Goal: Navigation & Orientation: Locate item on page

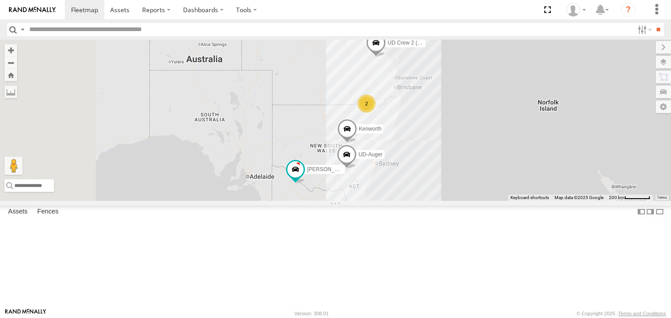
click at [357, 143] on span at bounding box center [347, 131] width 20 height 24
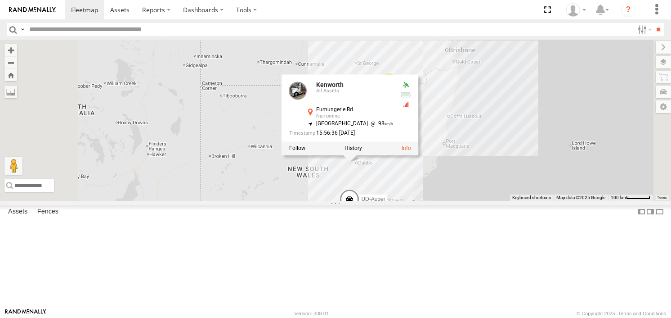
click at [480, 200] on div "[PERSON_NAME] UD Crew 2 (Cam) UD-Auger Kenworth Kenworth All Assets Eumungerie …" at bounding box center [335, 120] width 671 height 161
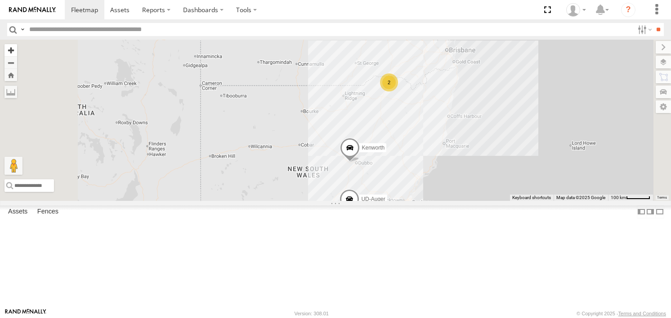
click at [17, 51] on button "Zoom in" at bounding box center [10, 50] width 13 height 12
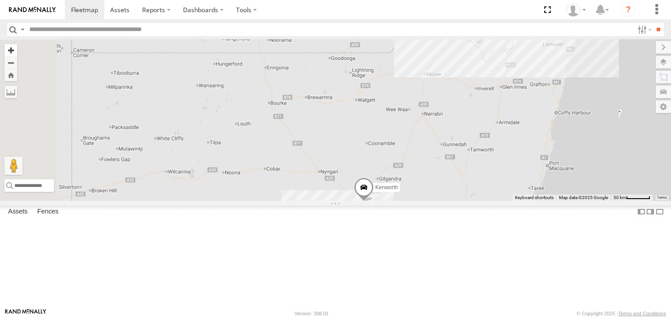
click at [17, 51] on button "Zoom in" at bounding box center [10, 50] width 13 height 12
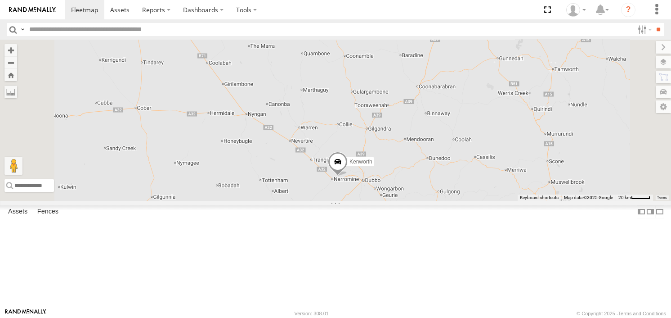
drag, startPoint x: 416, startPoint y: 194, endPoint x: 360, endPoint y: 83, distance: 124.5
click at [360, 83] on div "[PERSON_NAME] UD Crew 2 (Cam) UD-[PERSON_NAME]" at bounding box center [335, 120] width 671 height 161
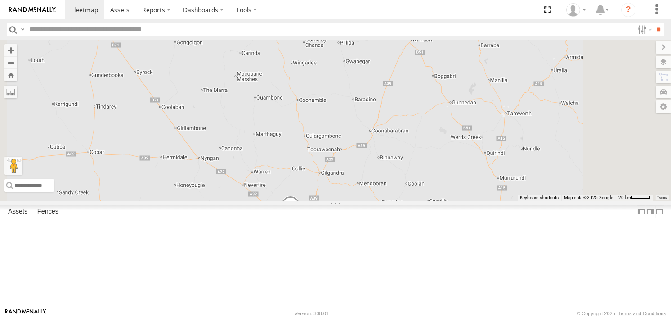
drag, startPoint x: 444, startPoint y: 178, endPoint x: 397, endPoint y: 224, distance: 65.2
click at [397, 200] on div "[PERSON_NAME] UD Crew 2 (Cam) UD-[PERSON_NAME]" at bounding box center [335, 120] width 671 height 161
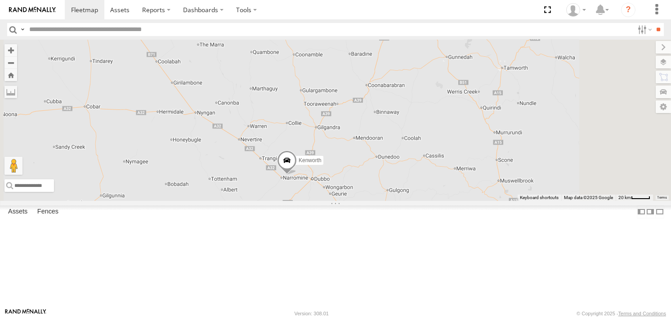
drag, startPoint x: 386, startPoint y: 176, endPoint x: 383, endPoint y: 130, distance: 46.9
click at [383, 130] on div "[PERSON_NAME] UD Crew 2 (Cam) UD-[PERSON_NAME]" at bounding box center [335, 120] width 671 height 161
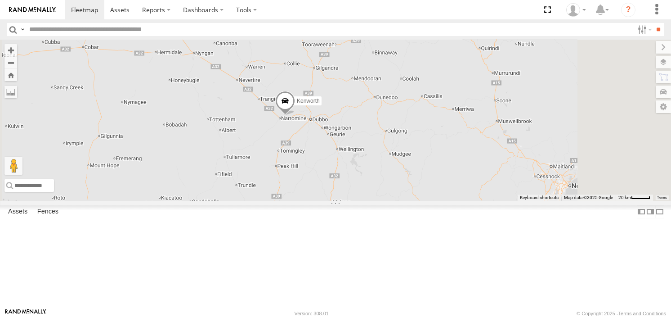
drag, startPoint x: 374, startPoint y: 215, endPoint x: 374, endPoint y: 171, distance: 43.6
click at [374, 171] on div "[PERSON_NAME] UD Crew 2 (Cam) UD-[PERSON_NAME]" at bounding box center [335, 120] width 671 height 161
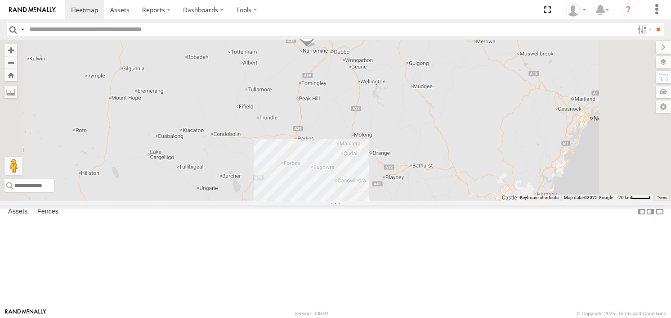
drag, startPoint x: 355, startPoint y: 269, endPoint x: 377, endPoint y: 200, distance: 72.3
click at [377, 200] on div "[PERSON_NAME] UD Crew 2 (Cam) UD-[PERSON_NAME]" at bounding box center [335, 120] width 671 height 161
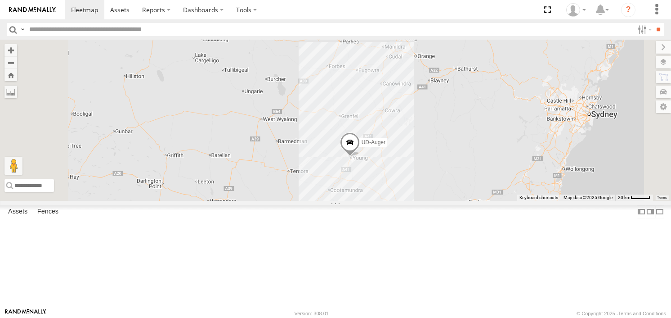
drag, startPoint x: 359, startPoint y: 239, endPoint x: 400, endPoint y: 142, distance: 105.4
click at [400, 142] on div "[PERSON_NAME] UD Crew 2 (Cam) UD-[PERSON_NAME]" at bounding box center [335, 120] width 671 height 161
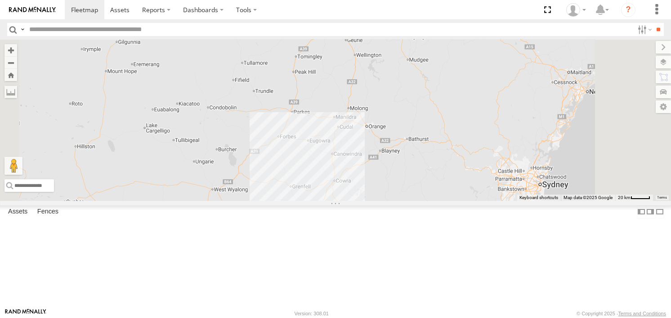
drag, startPoint x: 439, startPoint y: 146, endPoint x: 400, endPoint y: 199, distance: 65.9
click at [400, 199] on div "[PERSON_NAME] UD Crew 2 (Cam) UD-[PERSON_NAME]" at bounding box center [335, 120] width 671 height 161
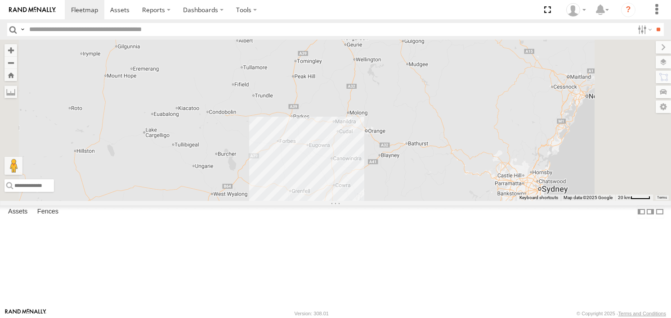
drag, startPoint x: 400, startPoint y: 199, endPoint x: 400, endPoint y: 205, distance: 5.4
click at [400, 200] on div "[PERSON_NAME] UD Crew 2 (Cam) UD-[PERSON_NAME]" at bounding box center [335, 120] width 671 height 161
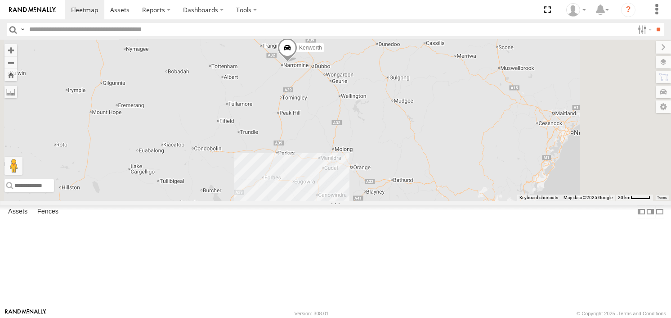
drag, startPoint x: 420, startPoint y: 149, endPoint x: 404, endPoint y: 188, distance: 41.6
click at [404, 188] on div "[PERSON_NAME] UD Crew 2 (Cam) UD-[PERSON_NAME]" at bounding box center [335, 120] width 671 height 161
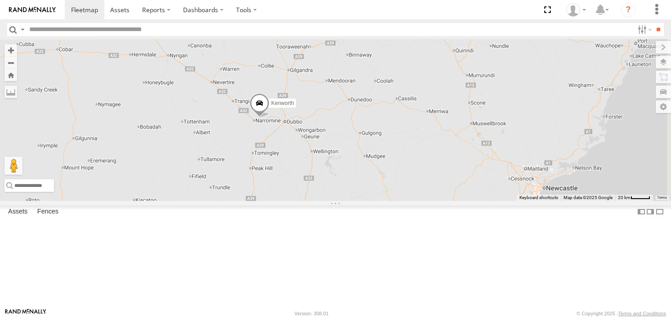
drag, startPoint x: 410, startPoint y: 178, endPoint x: 394, endPoint y: 208, distance: 34.2
click at [394, 200] on div "[PERSON_NAME] UD Crew 2 (Cam) UD-[PERSON_NAME]" at bounding box center [335, 120] width 671 height 161
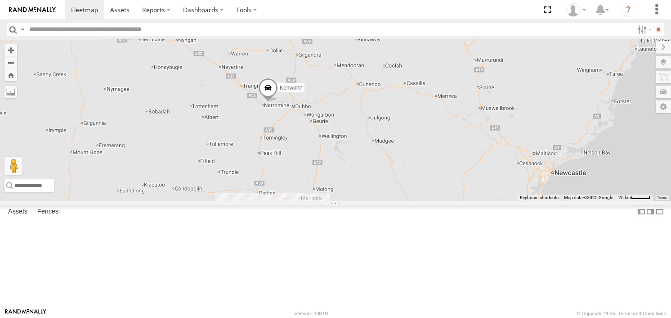
drag, startPoint x: 394, startPoint y: 208, endPoint x: 403, endPoint y: 192, distance: 18.9
click at [403, 192] on div "[PERSON_NAME] UD Crew 2 (Cam) UD-[PERSON_NAME]" at bounding box center [335, 120] width 671 height 161
click at [278, 102] on span at bounding box center [268, 89] width 20 height 24
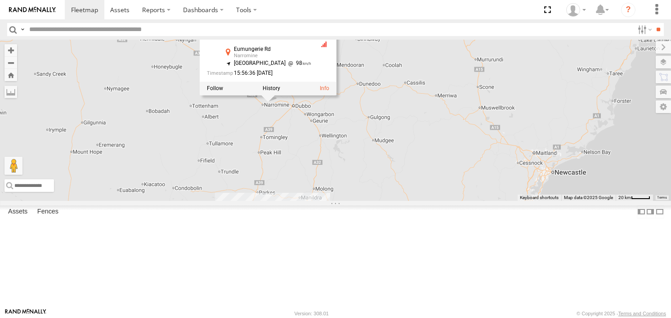
click at [367, 174] on div "[PERSON_NAME] UD Crew 2 (Cam) UD-Auger Kenworth Kenworth All Assets Eumungerie …" at bounding box center [335, 120] width 671 height 161
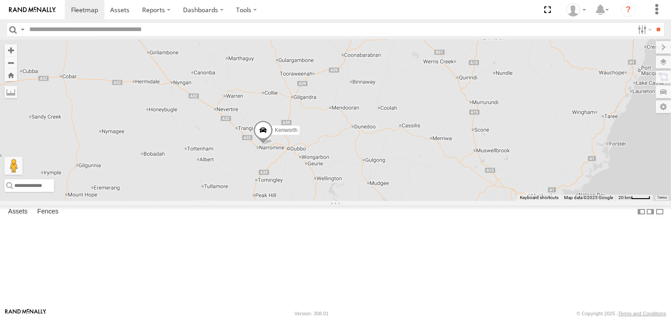
drag, startPoint x: 382, startPoint y: 169, endPoint x: 378, endPoint y: 215, distance: 46.5
click at [378, 200] on div "[PERSON_NAME] UD Crew 2 (Cam) UD-[PERSON_NAME]" at bounding box center [335, 120] width 671 height 161
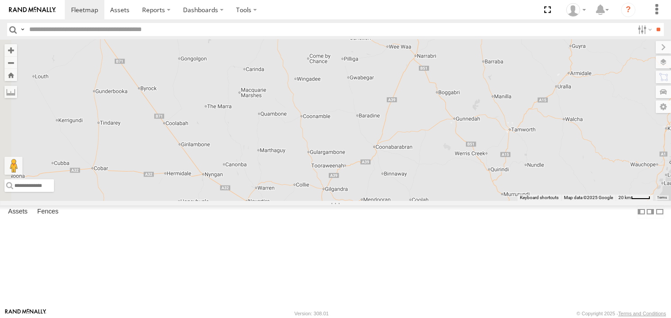
drag, startPoint x: 357, startPoint y: 125, endPoint x: 389, endPoint y: 218, distance: 97.8
click at [389, 200] on div "[PERSON_NAME] UD Crew 2 (Cam) UD-[PERSON_NAME]" at bounding box center [335, 120] width 671 height 161
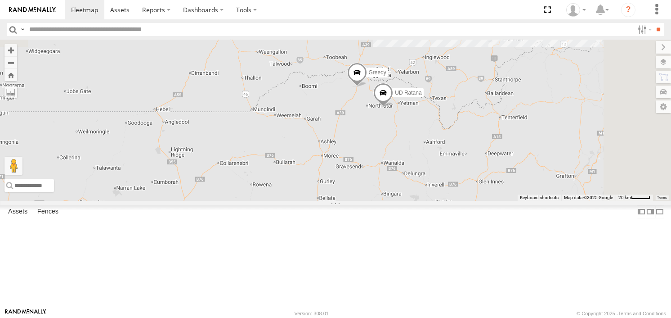
drag, startPoint x: 466, startPoint y: 114, endPoint x: 367, endPoint y: 303, distance: 213.3
click at [367, 200] on div "[PERSON_NAME] UD Crew 2 (Cam) UD-Auger Kenworth Greedy UD Ratana" at bounding box center [335, 120] width 671 height 161
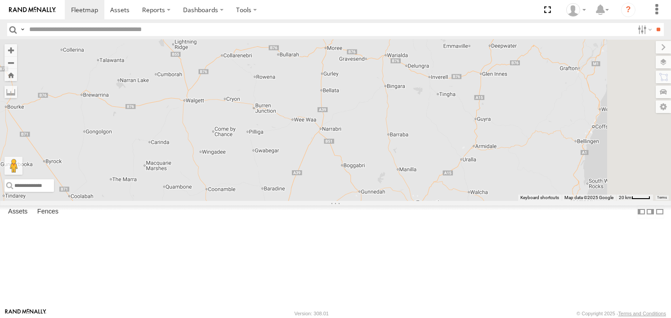
drag, startPoint x: 431, startPoint y: 184, endPoint x: 435, endPoint y: 75, distance: 108.9
click at [435, 75] on div "[PERSON_NAME] UD Crew 2 (Cam) UD-Auger Kenworth Greedy UD Ratana" at bounding box center [335, 120] width 671 height 161
drag, startPoint x: 449, startPoint y: 134, endPoint x: 444, endPoint y: 139, distance: 7.3
click at [447, 136] on div "[PERSON_NAME] UD Crew 2 (Cam) UD-Auger Kenworth Greedy UD Ratana" at bounding box center [335, 120] width 671 height 161
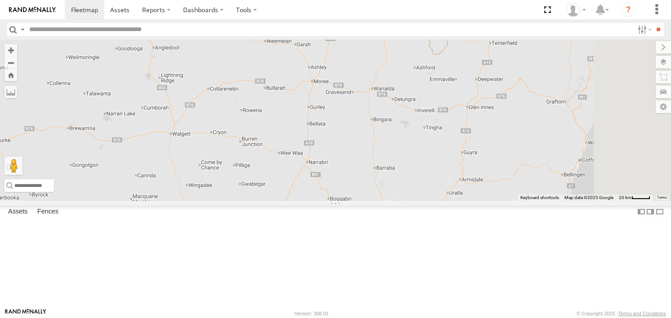
drag, startPoint x: 469, startPoint y: 134, endPoint x: 440, endPoint y: 168, distance: 45.3
click at [440, 168] on div "[PERSON_NAME] UD Crew 2 (Cam) UD-Auger Kenworth Greedy UD Ratana" at bounding box center [335, 120] width 671 height 161
click at [447, 160] on div "[PERSON_NAME] UD Crew 2 (Cam) UD-Auger Kenworth Greedy UD Ratana" at bounding box center [335, 120] width 671 height 161
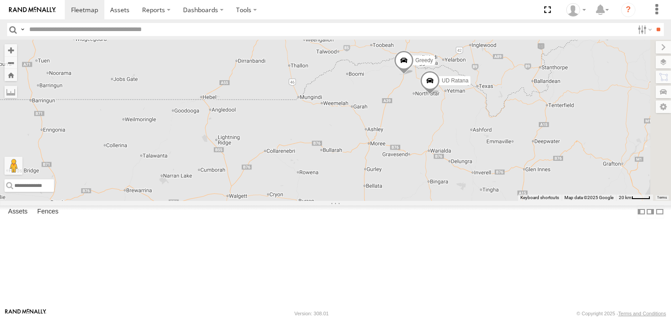
drag, startPoint x: 499, startPoint y: 225, endPoint x: 527, endPoint y: 206, distance: 33.8
click at [527, 200] on div "[PERSON_NAME] UD Crew 2 (Cam) UD-Auger Kenworth Greedy UD Ratana" at bounding box center [335, 120] width 671 height 161
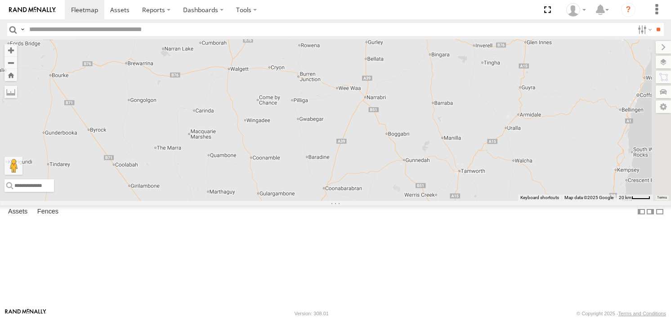
drag, startPoint x: 527, startPoint y: 202, endPoint x: 504, endPoint y: 92, distance: 112.2
click at [504, 92] on div "[PERSON_NAME] UD Crew 2 (Cam) UD-Auger Kenworth Greedy UD Ratana" at bounding box center [335, 120] width 671 height 161
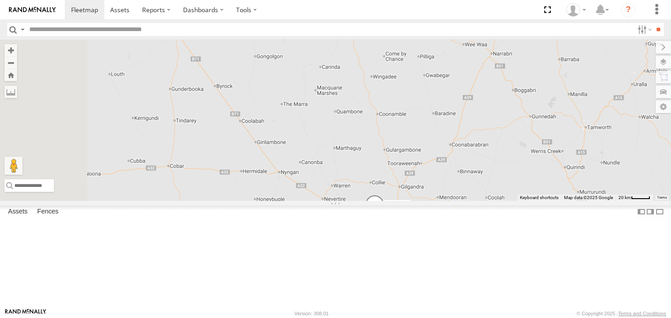
drag, startPoint x: 489, startPoint y: 130, endPoint x: 552, endPoint y: 75, distance: 83.8
click at [552, 75] on div "[PERSON_NAME] UD Crew 2 (Cam) UD-Auger Kenworth Greedy UD Ratana" at bounding box center [335, 120] width 671 height 161
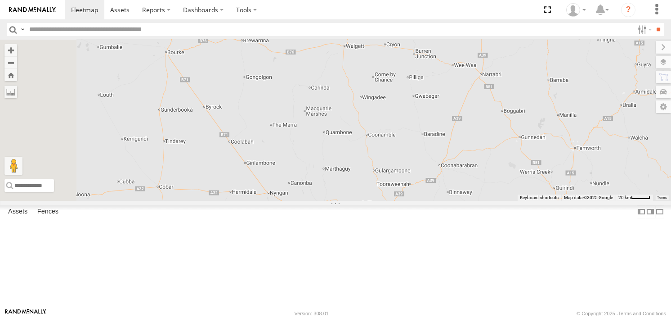
drag, startPoint x: 522, startPoint y: 90, endPoint x: 514, endPoint y: 107, distance: 18.3
click at [514, 107] on div "[PERSON_NAME] UD Crew 2 (Cam) UD-Auger Kenworth Greedy UD Ratana" at bounding box center [335, 120] width 671 height 161
click at [373, 239] on span at bounding box center [363, 227] width 20 height 24
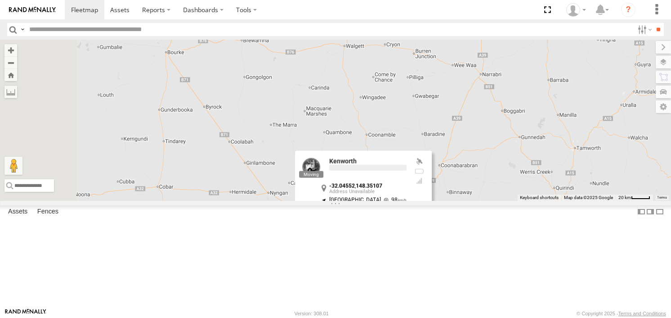
click at [432, 233] on div "Kenworth -32.04552 , 148.35107 [GEOGRAPHIC_DATA] 98 16:07:51 [DATE]" at bounding box center [363, 192] width 137 height 82
click at [376, 229] on label at bounding box center [367, 226] width 18 height 6
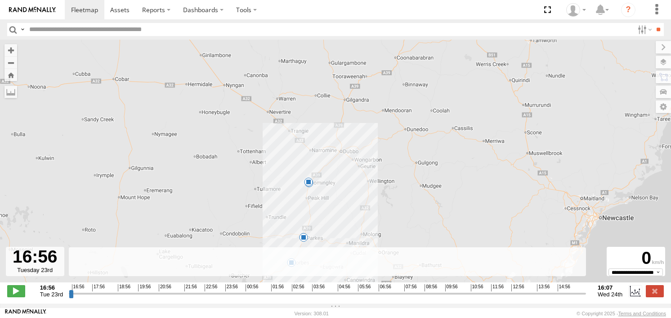
drag, startPoint x: 345, startPoint y: 105, endPoint x: 367, endPoint y: 139, distance: 40.9
click at [364, 140] on div "Kenworth 11:18 Wed 13:06 Wed 13:41 Wed 14:53 Wed 15:20 Wed" at bounding box center [335, 166] width 671 height 252
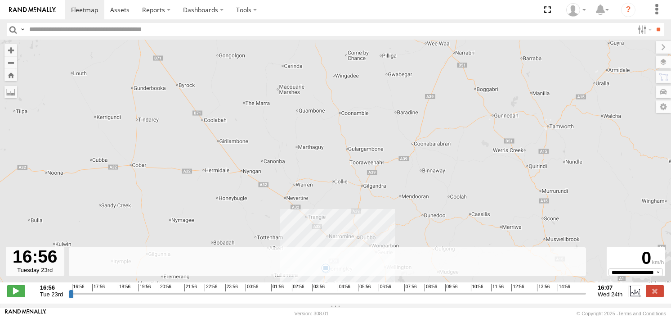
drag, startPoint x: 352, startPoint y: 111, endPoint x: 365, endPoint y: 193, distance: 83.3
click at [365, 193] on div "Kenworth 11:18 Wed 13:06 Wed 13:41 Wed 14:53 Wed 15:20 Wed" at bounding box center [335, 166] width 671 height 252
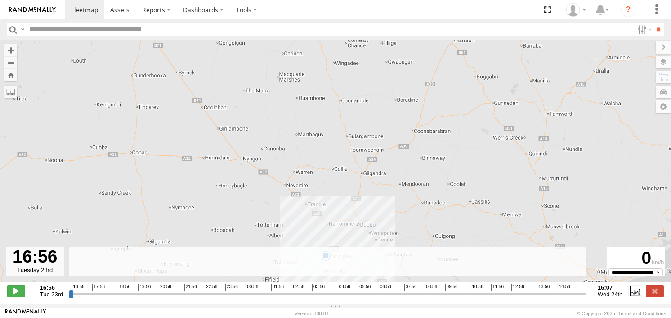
drag, startPoint x: 365, startPoint y: 193, endPoint x: 365, endPoint y: 173, distance: 19.8
click at [365, 173] on div "Kenworth 11:18 Wed 13:06 Wed 13:41 Wed 14:53 Wed 15:20 Wed" at bounding box center [335, 166] width 671 height 252
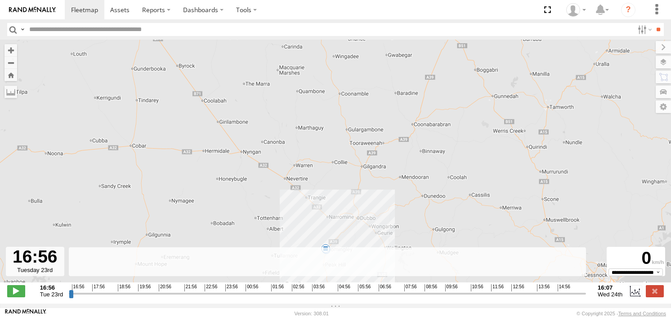
drag, startPoint x: 365, startPoint y: 173, endPoint x: 365, endPoint y: 166, distance: 7.6
click at [365, 166] on div "Kenworth 11:18 Wed 13:06 Wed 13:41 Wed 14:53 Wed 15:20 Wed" at bounding box center [335, 166] width 671 height 252
click at [17, 296] on span at bounding box center [16, 291] width 18 height 12
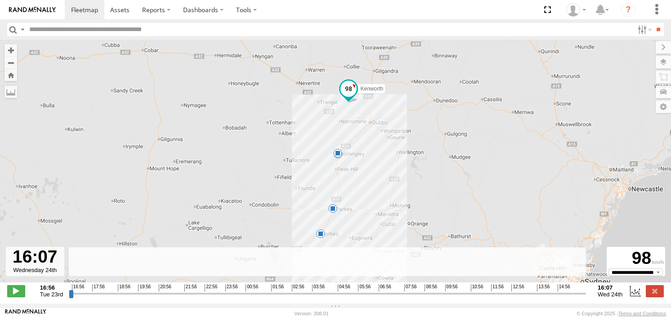
drag, startPoint x: 70, startPoint y: 297, endPoint x: 624, endPoint y: 297, distance: 554.5
type input "**********"
click at [586, 297] on input "range" at bounding box center [327, 293] width 517 height 9
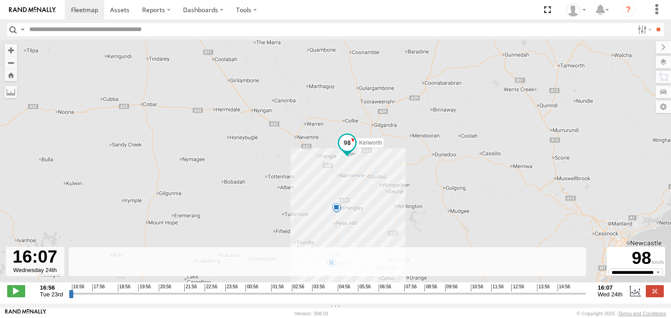
drag, startPoint x: 460, startPoint y: 196, endPoint x: 457, endPoint y: 250, distance: 54.0
click at [457, 250] on div "Kenworth 11:18 Wed 13:06 Wed 13:41 Wed 14:53 Wed 15:20 Wed" at bounding box center [335, 166] width 671 height 252
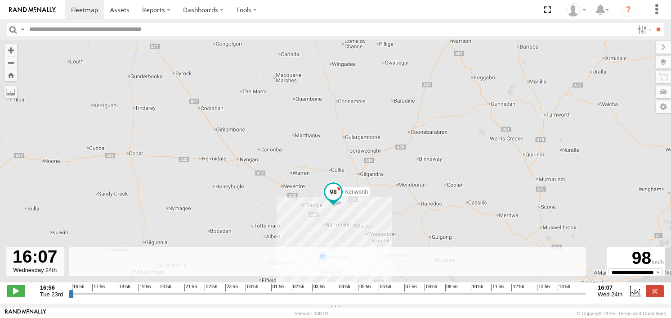
drag, startPoint x: 410, startPoint y: 157, endPoint x: 394, endPoint y: 206, distance: 51.8
click at [394, 206] on div "Kenworth 11:18 Wed 13:06 Wed 13:41 Wed 14:53 Wed 15:20 Wed" at bounding box center [335, 166] width 671 height 252
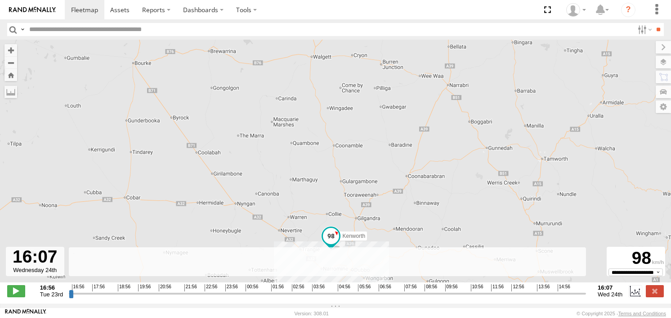
drag, startPoint x: 412, startPoint y: 170, endPoint x: 408, endPoint y: 225, distance: 55.4
click at [408, 225] on div "Kenworth 11:18 Wed 13:06 Wed 13:41 Wed 14:53 Wed 15:20 Wed" at bounding box center [335, 166] width 671 height 252
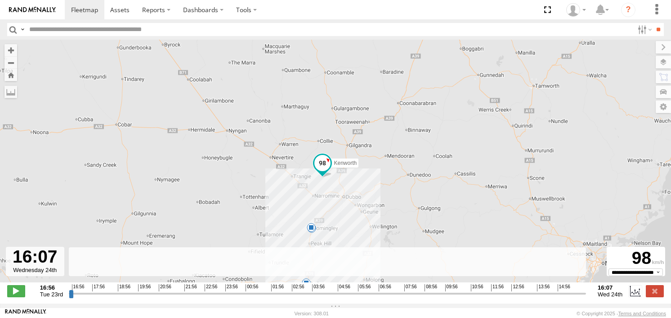
drag, startPoint x: 371, startPoint y: 221, endPoint x: 369, endPoint y: 136, distance: 84.6
click at [362, 145] on div "Kenworth 11:18 Wed 13:06 Wed 13:41 Wed 14:53 Wed 15:20 Wed" at bounding box center [335, 166] width 671 height 252
click at [329, 167] on div "Kenworth" at bounding box center [323, 164] width 20 height 24
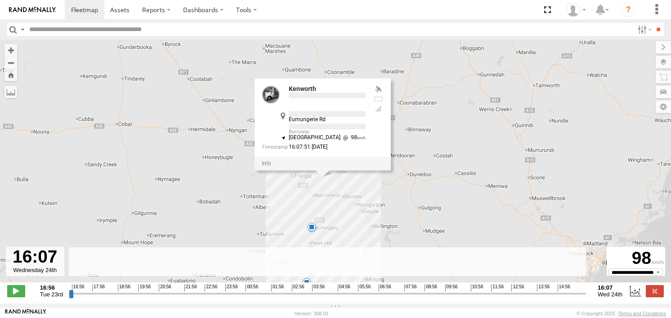
click at [329, 166] on div at bounding box center [323, 163] width 137 height 13
click at [325, 198] on div "Kenworth 11:18 Wed 13:06 Wed 13:41 Wed 14:53 Wed 15:20 Wed Kenworth Eumungerie …" at bounding box center [335, 166] width 671 height 252
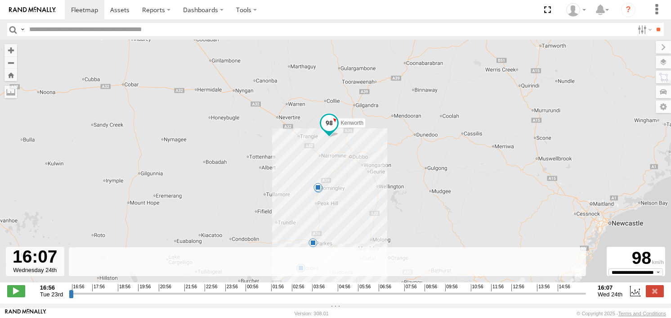
drag, startPoint x: 333, startPoint y: 190, endPoint x: 340, endPoint y: 158, distance: 32.3
click at [340, 158] on div "Kenworth 11:18 Wed 13:06 Wed 13:41 Wed 14:53 Wed 15:20 Wed" at bounding box center [335, 166] width 671 height 252
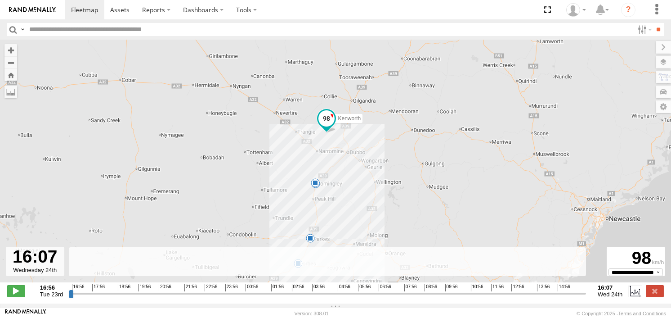
drag, startPoint x: 336, startPoint y: 151, endPoint x: 327, endPoint y: 139, distance: 14.5
click at [327, 139] on div "Kenworth 11:18 Wed 13:06 Wed 13:41 Wed 14:53 Wed 15:20 Wed" at bounding box center [335, 166] width 671 height 252
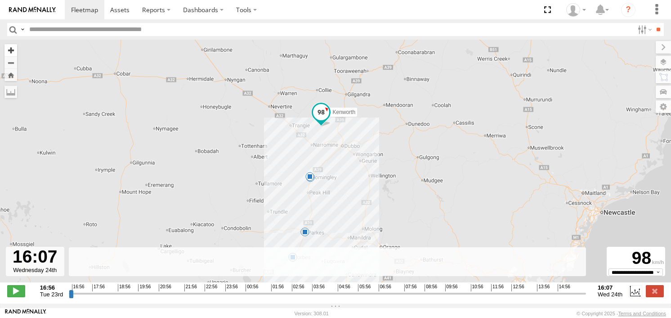
click at [6, 46] on button "Zoom in" at bounding box center [10, 50] width 13 height 12
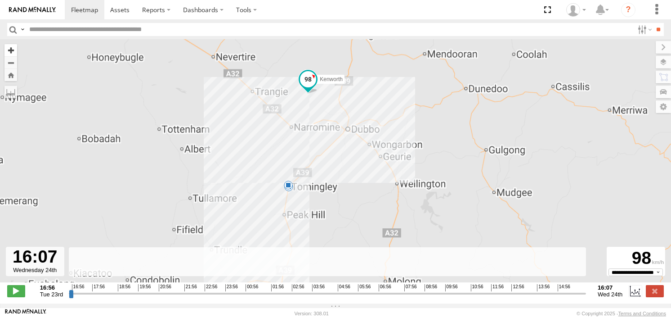
click at [7, 46] on button "Zoom in" at bounding box center [10, 50] width 13 height 12
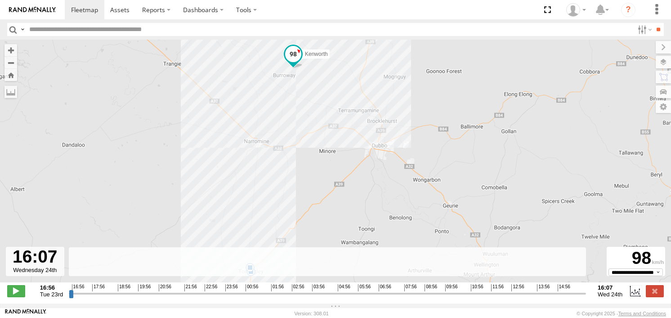
drag, startPoint x: 155, startPoint y: 78, endPoint x: 173, endPoint y: 138, distance: 62.5
click at [173, 138] on div "Kenworth 11:18 Wed 13:06 Wed 13:41 Wed 14:53 Wed 15:20 Wed" at bounding box center [335, 166] width 671 height 252
click at [289, 56] on span at bounding box center [293, 54] width 16 height 16
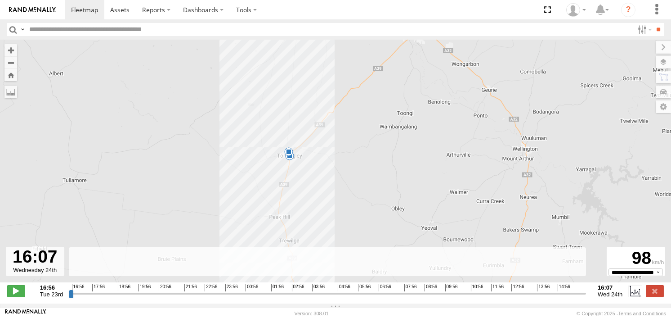
drag, startPoint x: 273, startPoint y: 155, endPoint x: 313, endPoint y: 38, distance: 123.7
click at [313, 38] on body at bounding box center [335, 159] width 671 height 318
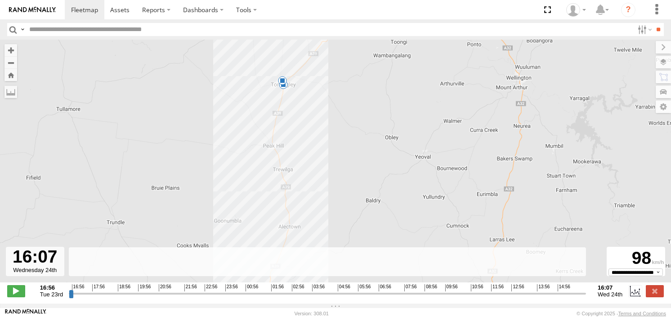
drag, startPoint x: 330, startPoint y: 150, endPoint x: 299, endPoint y: 194, distance: 54.2
click at [299, 194] on div "Kenworth 11:18 Wed 13:06 Wed 13:41 Wed 14:53 Wed 15:20 Wed Kenworth All Assets …" at bounding box center [335, 166] width 671 height 252
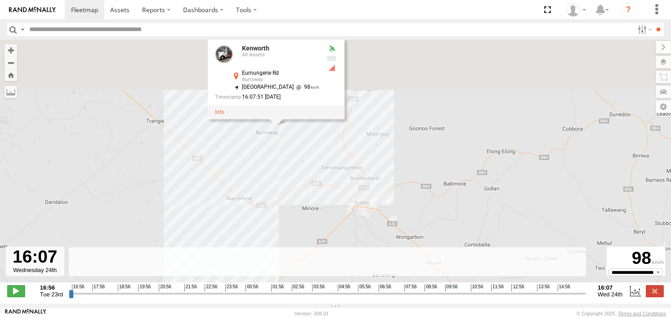
drag, startPoint x: 322, startPoint y: 131, endPoint x: 298, endPoint y: 267, distance: 138.3
click at [298, 267] on div "← Move left → Move right ↑ Move up ↓ Move down + Zoom in - Zoom out Home Jump l…" at bounding box center [335, 172] width 671 height 264
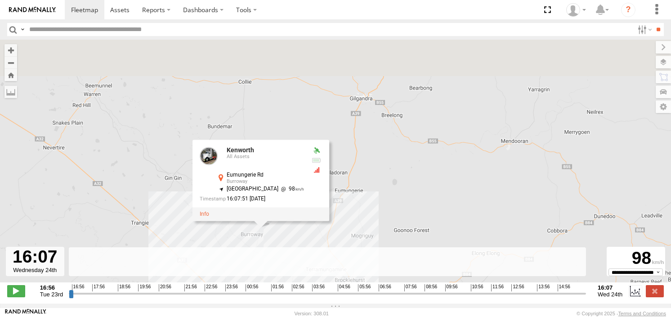
drag, startPoint x: 289, startPoint y: 164, endPoint x: 273, endPoint y: 269, distance: 106.0
click at [273, 269] on div "← Move left → Move right ↑ Move up ↓ Move down + Zoom in - Zoom out Home Jump l…" at bounding box center [335, 172] width 671 height 264
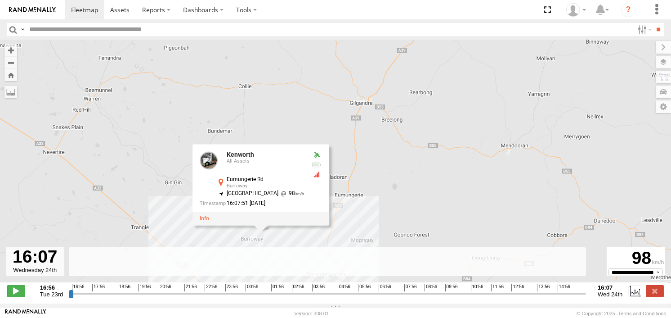
click at [375, 157] on div "Kenworth 11:18 Wed 13:06 Wed 13:41 Wed 14:53 Wed 15:20 Wed Kenworth All Assets …" at bounding box center [335, 166] width 671 height 252
click at [371, 151] on div "Kenworth 11:18 Wed 13:06 Wed 13:41 Wed 14:53 Wed 15:20 Wed Kenworth All Assets …" at bounding box center [335, 166] width 671 height 252
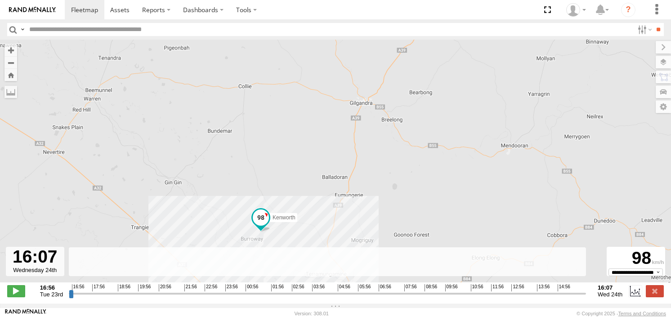
drag, startPoint x: 362, startPoint y: 127, endPoint x: 322, endPoint y: 199, distance: 82.1
click at [322, 199] on div "Kenworth 11:18 Wed 13:06 Wed 13:41 Wed 14:53 Wed 15:20 Wed" at bounding box center [335, 166] width 671 height 252
click at [11, 63] on button "Zoom out" at bounding box center [10, 62] width 13 height 13
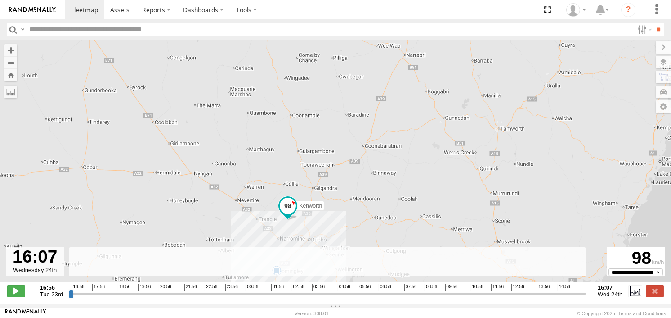
drag, startPoint x: 304, startPoint y: 103, endPoint x: 274, endPoint y: 142, distance: 48.5
click at [274, 142] on div "Kenworth 11:18 Wed 13:06 Wed 13:41 Wed 14:53 Wed 15:20 Wed" at bounding box center [335, 166] width 671 height 252
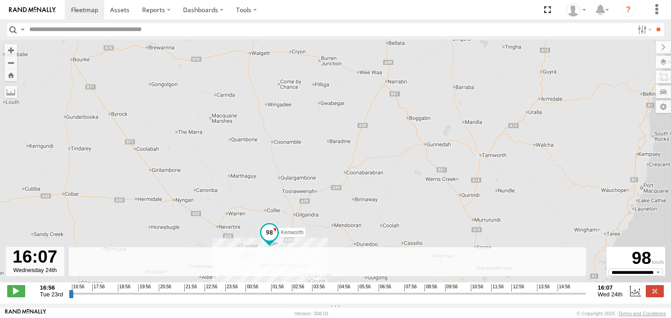
drag, startPoint x: 287, startPoint y: 124, endPoint x: 269, endPoint y: 155, distance: 36.1
click at [269, 155] on div "Kenworth 11:18 Wed 13:06 Wed 13:41 Wed 14:53 Wed 15:20 Wed" at bounding box center [335, 166] width 671 height 252
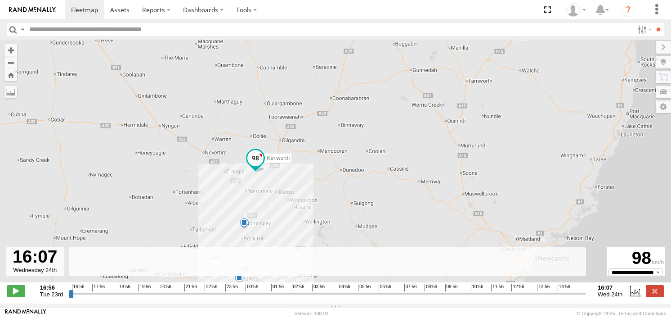
drag, startPoint x: 291, startPoint y: 183, endPoint x: 277, endPoint y: 102, distance: 81.7
click at [277, 102] on div "Kenworth 11:18 Wed 13:06 Wed 13:41 Wed 14:53 Wed 15:20 Wed" at bounding box center [335, 166] width 671 height 252
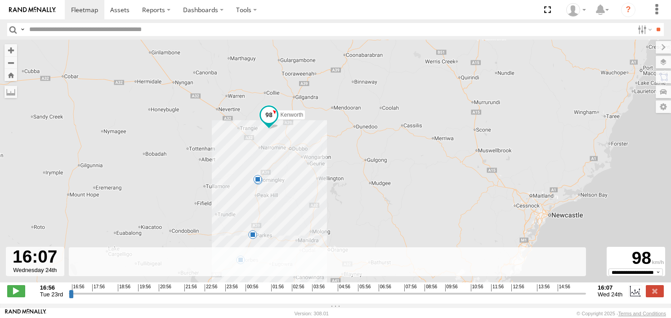
drag, startPoint x: 274, startPoint y: 148, endPoint x: 287, endPoint y: 105, distance: 45.0
click at [287, 105] on div "Kenworth 11:18 Wed 13:06 Wed 13:41 Wed 14:53 Wed 15:20 Wed" at bounding box center [335, 166] width 671 height 252
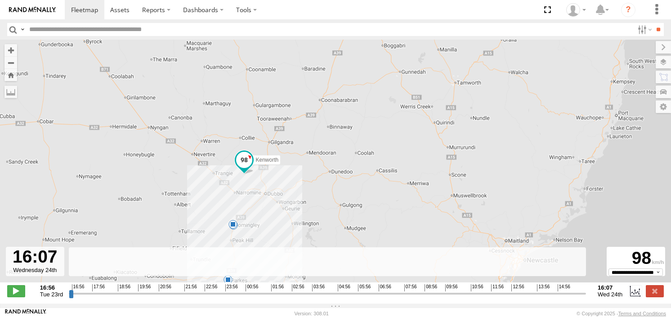
drag, startPoint x: 282, startPoint y: 129, endPoint x: 257, endPoint y: 175, distance: 52.7
click at [257, 175] on div "Kenworth 11:18 Wed 13:06 Wed 13:41 Wed 14:53 Wed 15:20 Wed" at bounding box center [335, 166] width 671 height 252
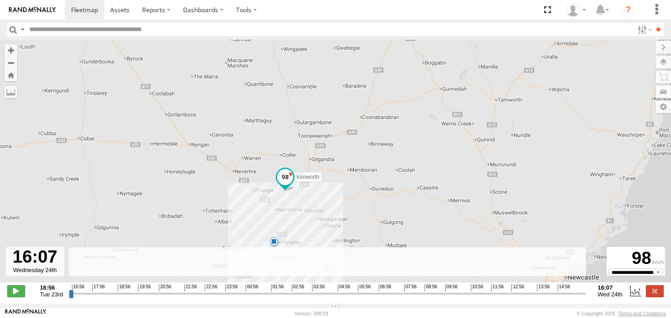
drag, startPoint x: 257, startPoint y: 175, endPoint x: 299, endPoint y: 192, distance: 45.2
click at [299, 192] on div "Kenworth 11:18 Wed 13:06 Wed 13:41 Wed 14:53 Wed 15:20 Wed" at bounding box center [335, 166] width 671 height 252
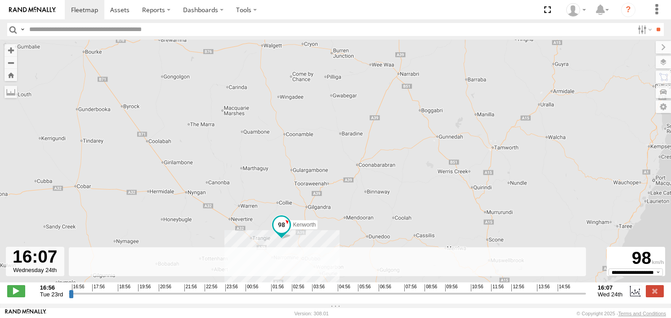
drag, startPoint x: 305, startPoint y: 114, endPoint x: 300, endPoint y: 162, distance: 48.4
click at [300, 162] on div "Kenworth 11:18 Wed 13:06 Wed 13:41 Wed 14:53 Wed 15:20 Wed" at bounding box center [335, 166] width 671 height 252
